Goal: Task Accomplishment & Management: Manage account settings

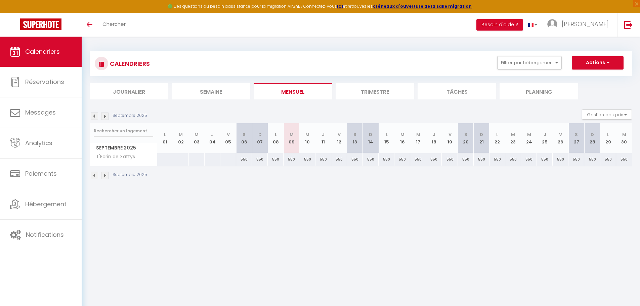
click at [307, 162] on div "550" at bounding box center [307, 159] width 16 height 12
type input "550"
type input "Mer 10 Septembre 2025"
type input "Jeu 11 Septembre 2025"
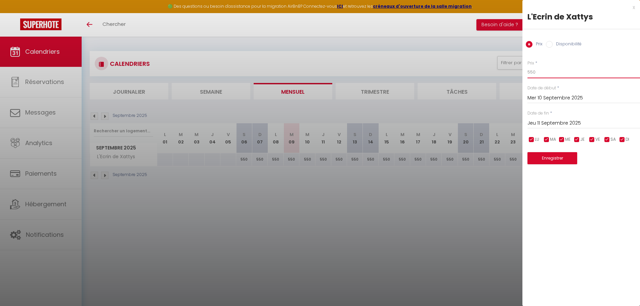
drag, startPoint x: 539, startPoint y: 70, endPoint x: 520, endPoint y: 72, distance: 18.9
click at [520, 72] on body "🟢 Des questions ou besoin d'assistance pour la migration AirBnB? Connectez-vous…" at bounding box center [320, 190] width 640 height 306
type input "600"
click at [550, 97] on input "Mer 10 Septembre 2025" at bounding box center [583, 98] width 113 height 9
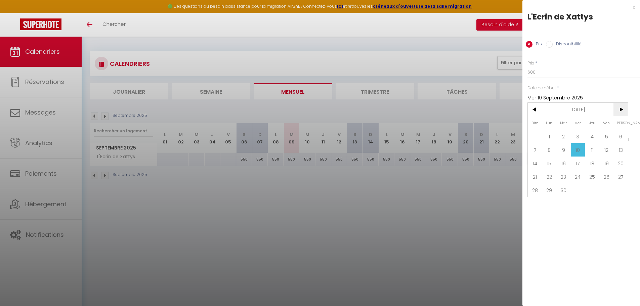
click at [619, 108] on span ">" at bounding box center [620, 109] width 14 height 13
click at [549, 175] on span "20" at bounding box center [549, 176] width 14 height 13
type input "Lun 20 Octobre 2025"
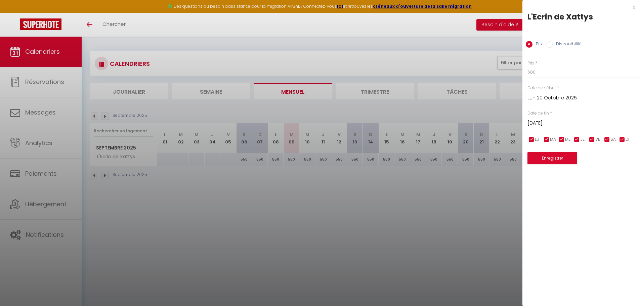
click at [566, 118] on div "[DATE] < [DATE] > Dim Lun Mar Mer Jeu Ven Sam 1 2 3 4 5 6 7 8 9 10 11 12 13 14 …" at bounding box center [583, 123] width 113 height 12
click at [588, 121] on input "[DATE]" at bounding box center [583, 123] width 113 height 9
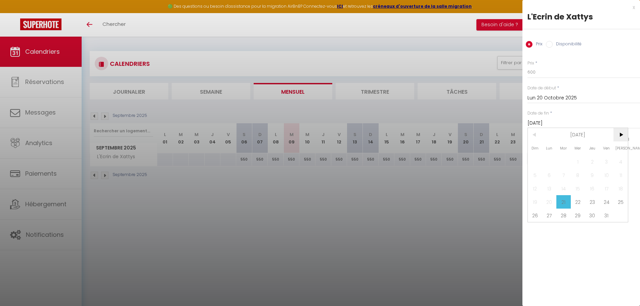
click at [621, 132] on span ">" at bounding box center [620, 134] width 14 height 13
click at [625, 218] on span "31" at bounding box center [620, 215] width 14 height 13
type input "[DATE]"
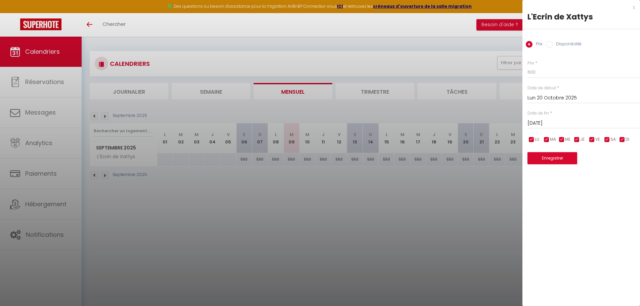
click at [623, 139] on input "checkbox" at bounding box center [622, 139] width 7 height 7
checkbox input "false"
click at [578, 140] on input "checkbox" at bounding box center [577, 139] width 7 height 7
checkbox input "false"
click at [560, 140] on input "checkbox" at bounding box center [561, 139] width 7 height 7
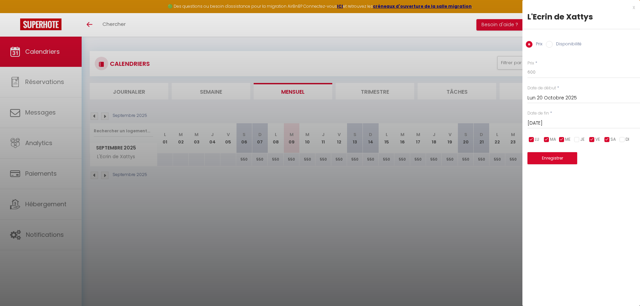
checkbox input "false"
click at [546, 140] on input "checkbox" at bounding box center [546, 139] width 7 height 7
checkbox input "false"
click at [534, 138] on input "checkbox" at bounding box center [531, 139] width 7 height 7
checkbox input "false"
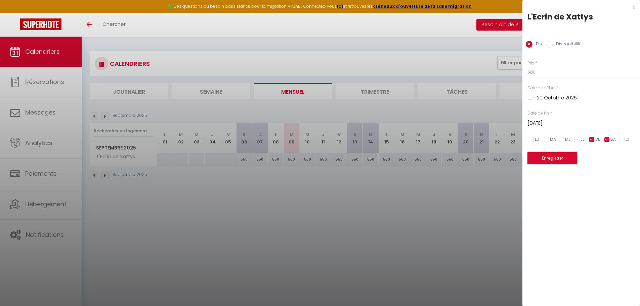
click at [541, 157] on button "Enregistrer" at bounding box center [552, 158] width 50 height 12
